Goal: Navigation & Orientation: Find specific page/section

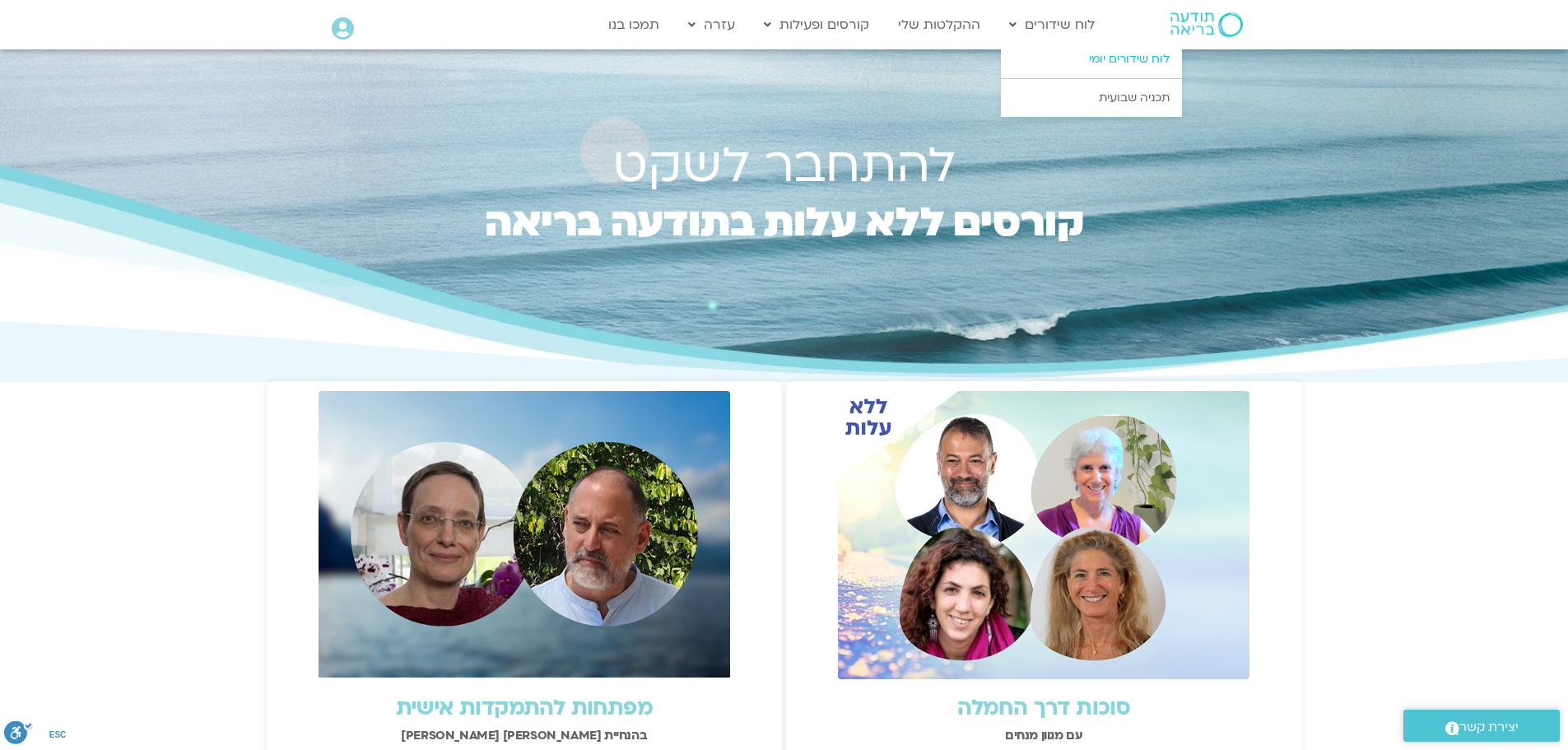
click at [1102, 61] on link "לוח שידורים יומי" at bounding box center [1092, 59] width 181 height 38
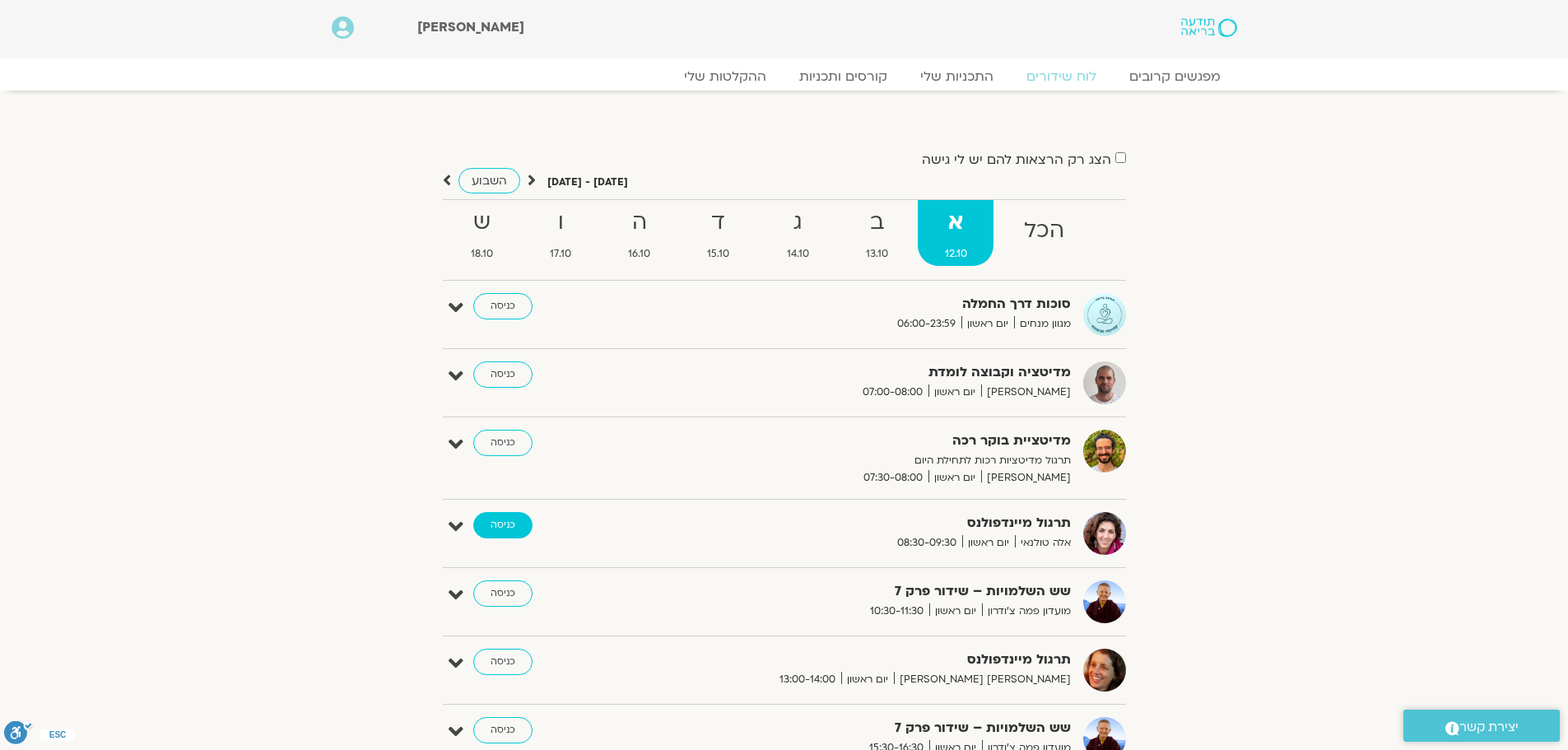
click at [510, 524] on link "כניסה" at bounding box center [503, 525] width 59 height 27
